Goal: Task Accomplishment & Management: Manage account settings

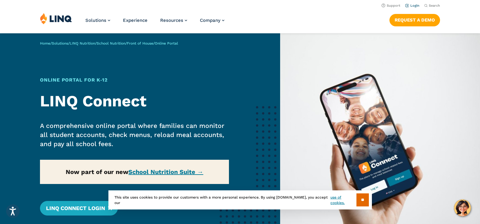
click at [411, 6] on link "Login" at bounding box center [412, 6] width 14 height 4
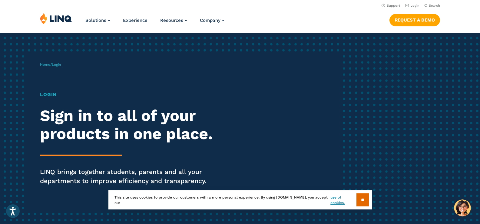
click at [47, 96] on h1 "Login" at bounding box center [132, 94] width 185 height 7
click at [367, 197] on input "**" at bounding box center [362, 199] width 12 height 13
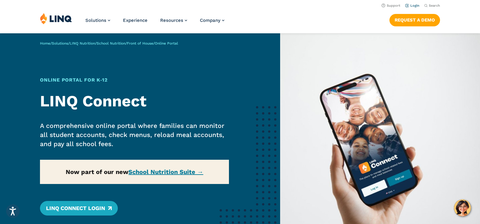
click at [412, 4] on link "Login" at bounding box center [412, 6] width 14 height 4
